Goal: Navigation & Orientation: Find specific page/section

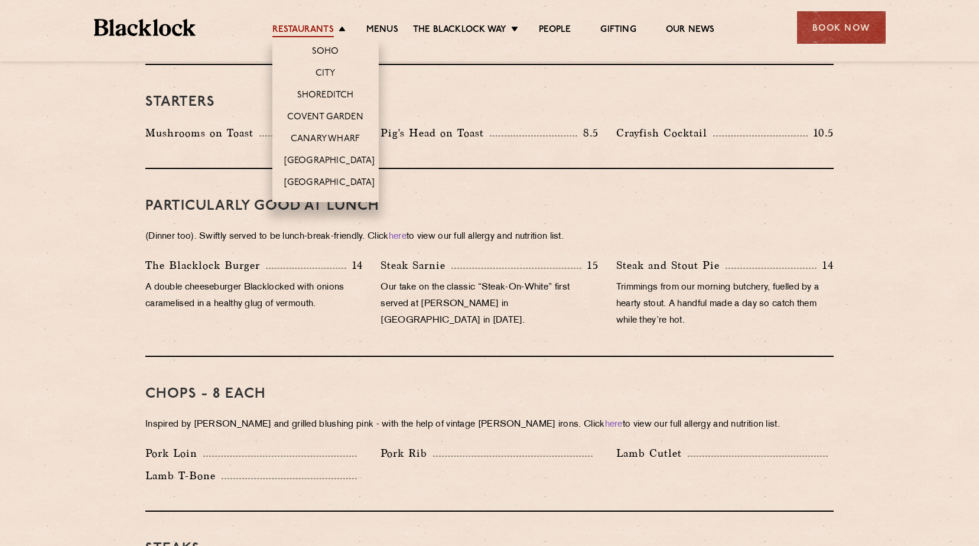
drag, startPoint x: 307, startPoint y: 27, endPoint x: 312, endPoint y: 35, distance: 9.3
click at [309, 28] on link "Restaurants" at bounding box center [302, 30] width 61 height 13
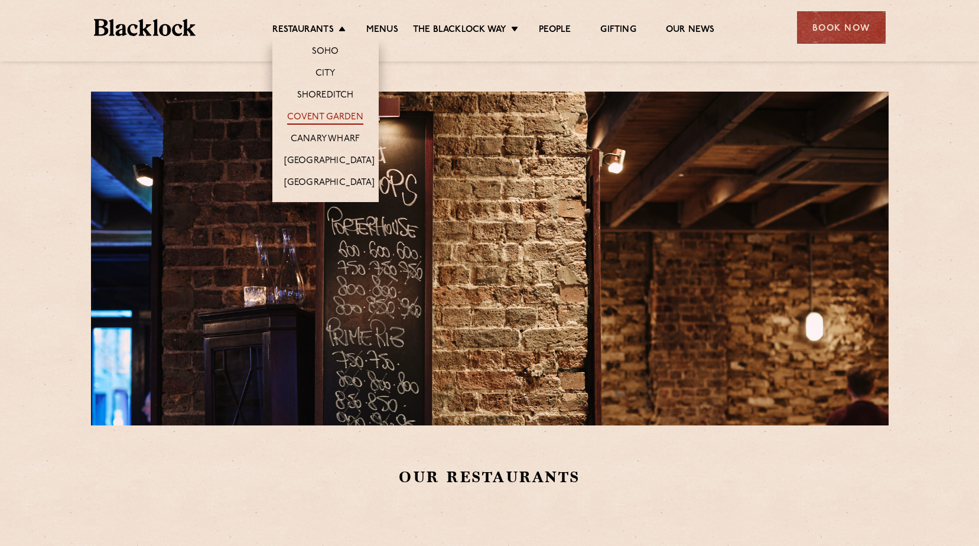
click at [331, 116] on link "Covent Garden" at bounding box center [325, 118] width 76 height 13
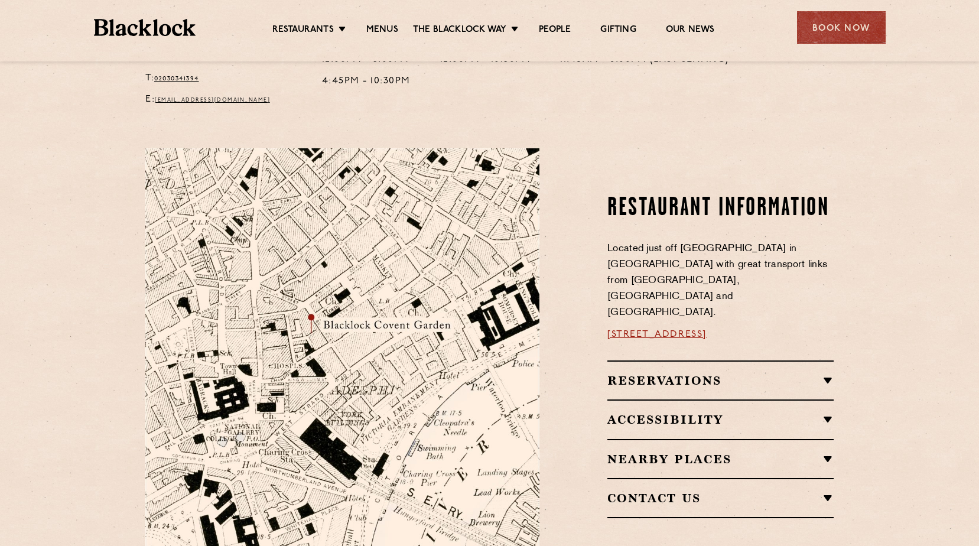
scroll to position [473, 0]
